Goal: Complete application form

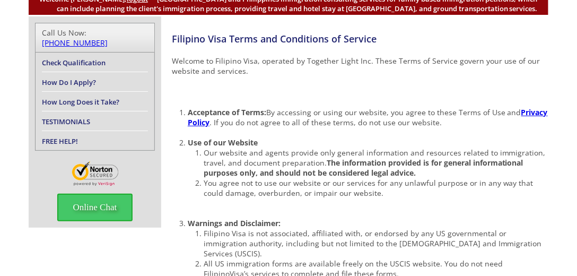
scroll to position [121, 0]
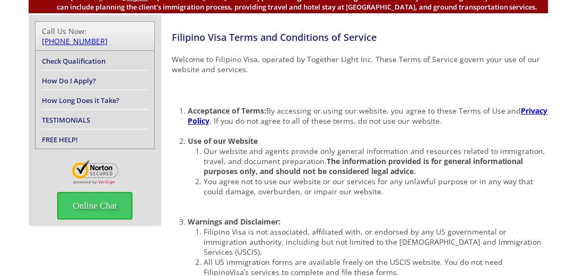
click at [333, 89] on p at bounding box center [360, 90] width 377 height 10
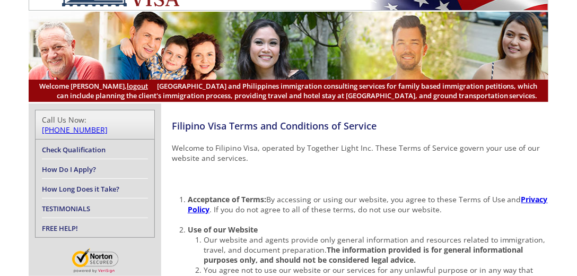
scroll to position [30, 0]
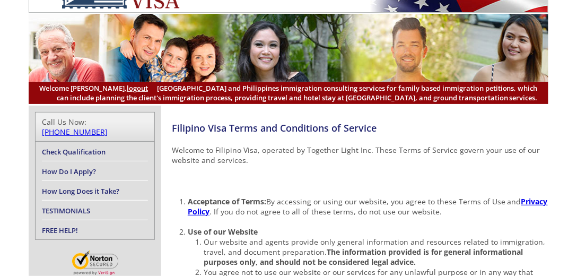
click at [91, 147] on link "Check Qualification" at bounding box center [74, 152] width 64 height 10
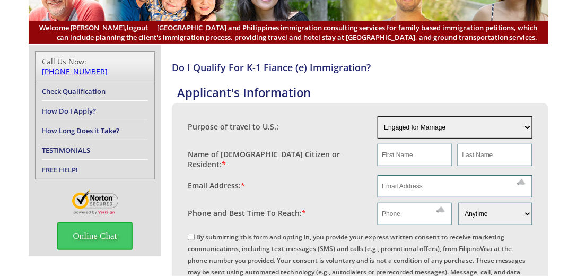
click at [419, 131] on select "Engaged for Marriage Already Married to U.S. Citizen / Resident For Short Term …" at bounding box center [455, 127] width 155 height 22
click at [73, 86] on link "Check Qualification" at bounding box center [74, 91] width 64 height 10
